Goal: Task Accomplishment & Management: Use online tool/utility

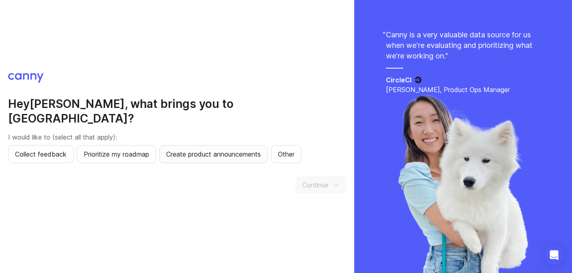
click at [234, 149] on span "Create product announcements" at bounding box center [213, 154] width 95 height 10
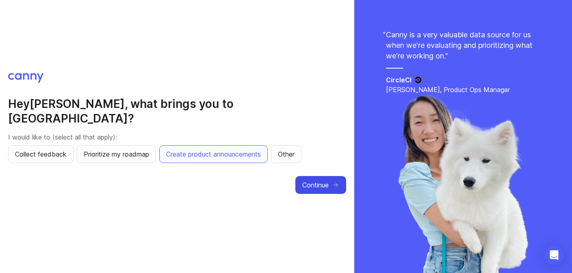
click at [328, 180] on span "Continue" at bounding box center [315, 185] width 26 height 10
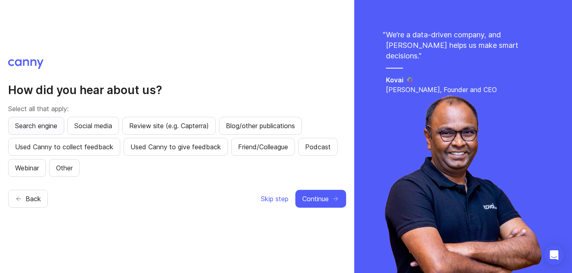
click at [23, 123] on span "Search engine" at bounding box center [36, 126] width 42 height 10
click at [333, 197] on icon "button" at bounding box center [335, 198] width 7 height 7
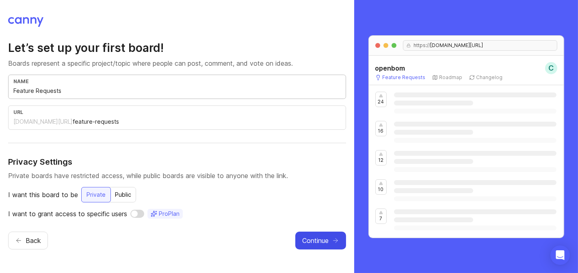
click at [147, 92] on input "Feature Requests" at bounding box center [176, 91] width 327 height 9
click at [146, 119] on input "feature-requests" at bounding box center [207, 121] width 268 height 9
click at [100, 195] on div "Private" at bounding box center [96, 194] width 30 height 15
click at [59, 87] on input "Feature Requests" at bounding box center [176, 91] width 327 height 9
click at [327, 241] on span "Continue" at bounding box center [315, 241] width 26 height 10
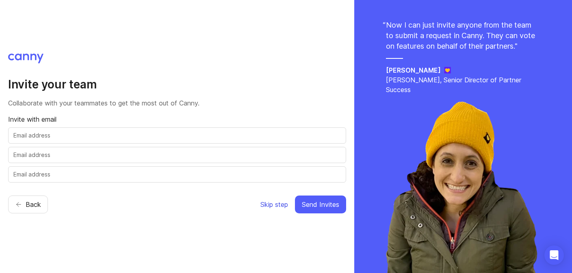
click at [271, 203] on span "Skip step" at bounding box center [274, 205] width 28 height 10
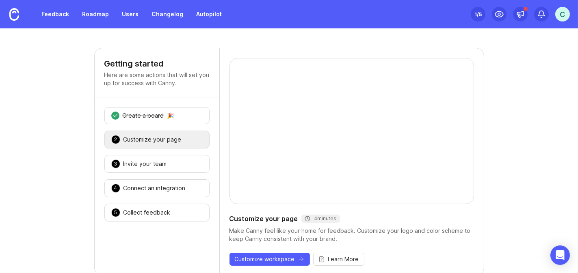
click at [158, 136] on div "Customize your page" at bounding box center [152, 140] width 58 height 8
click at [153, 184] on div "Connect an integration" at bounding box center [154, 188] width 62 height 8
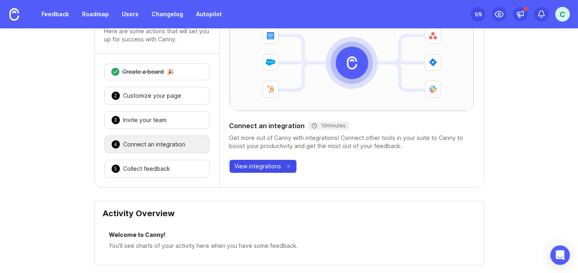
scroll to position [81, 0]
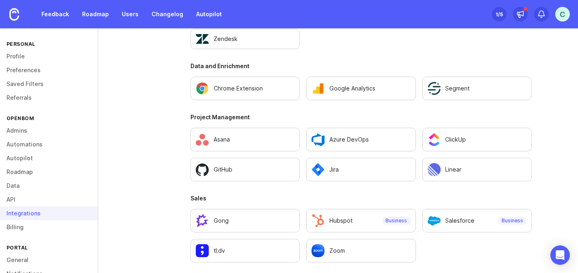
scroll to position [592, 0]
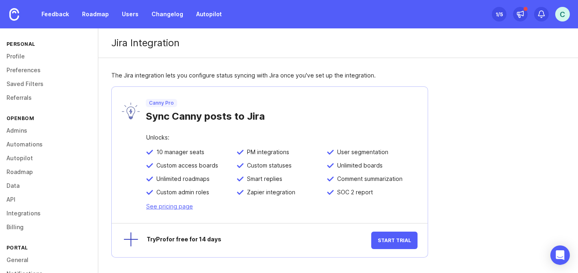
click at [435, 106] on div "Jira Integration The Jira integration lets you configure status syncing with Ji…" at bounding box center [338, 149] width 480 height 242
